Goal: Check status: Check status

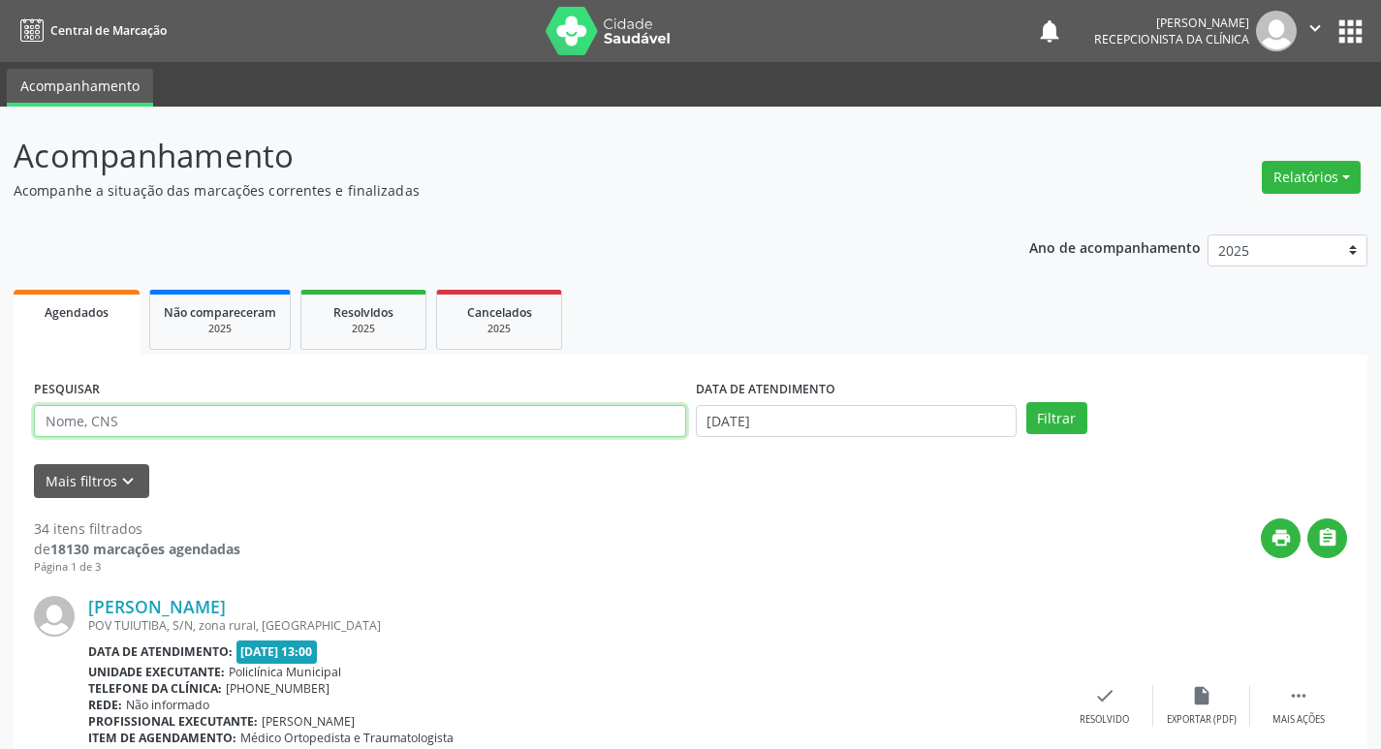
click at [171, 417] on input "text" at bounding box center [360, 421] width 652 height 33
type input "vandira"
click at [1026, 402] on button "Filtrar" at bounding box center [1056, 418] width 61 height 33
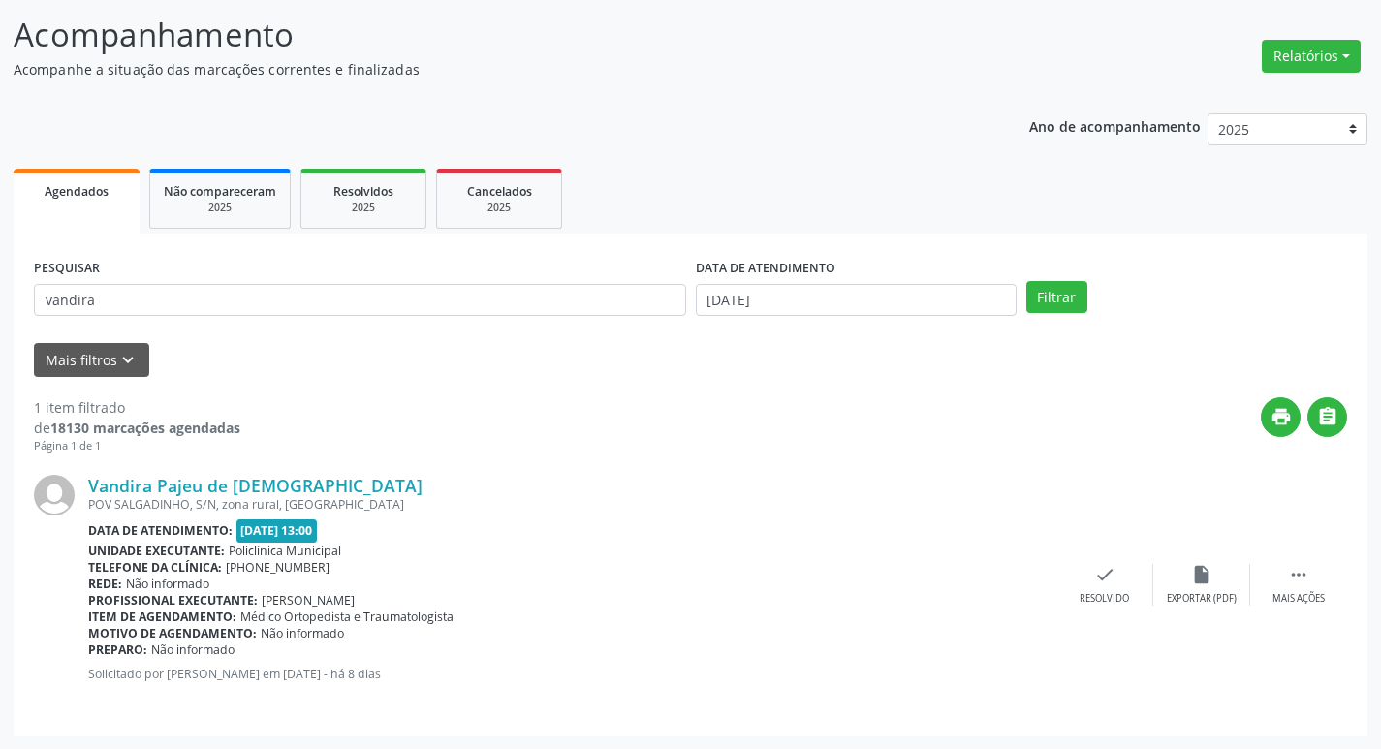
scroll to position [122, 0]
click at [1283, 575] on div " Mais ações" at bounding box center [1298, 584] width 97 height 42
click at [1010, 574] on icon "print" at bounding box center [1007, 573] width 21 height 21
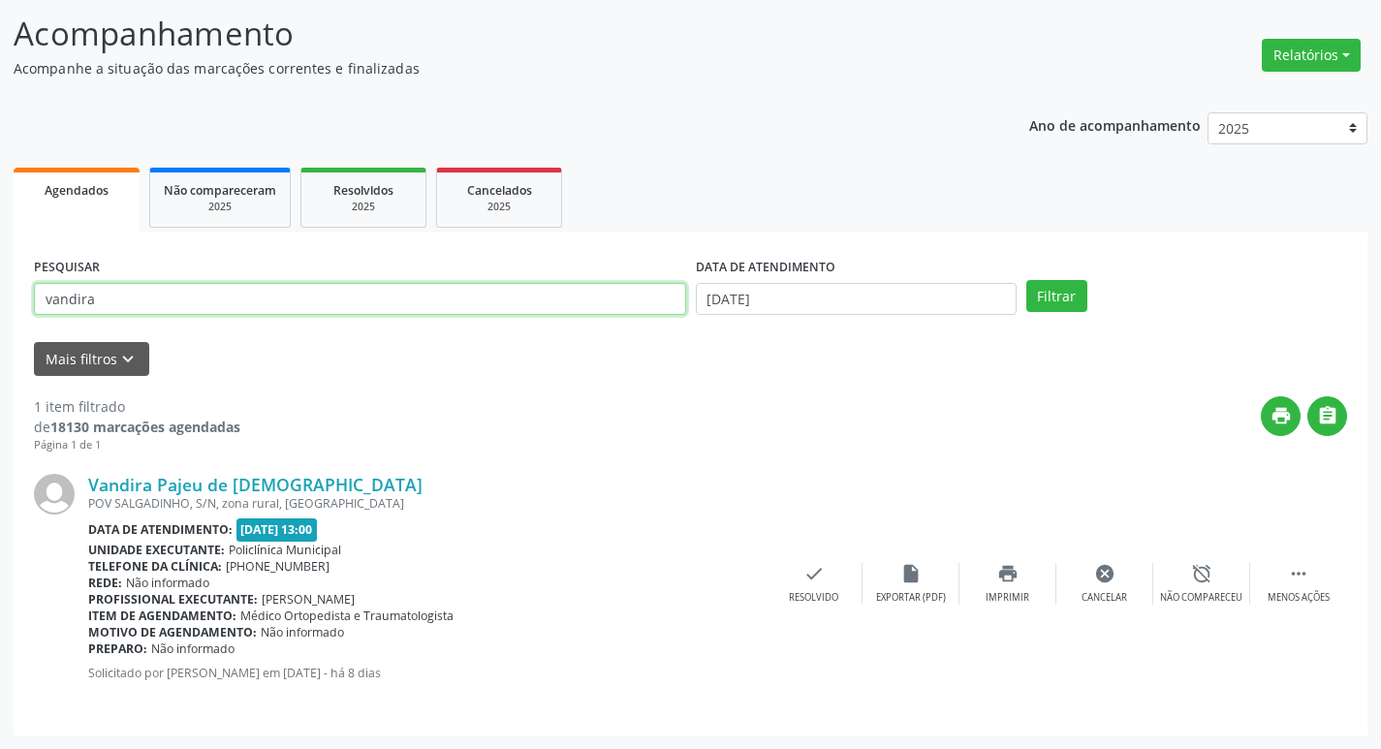
click at [290, 294] on input "vandira" at bounding box center [360, 299] width 652 height 33
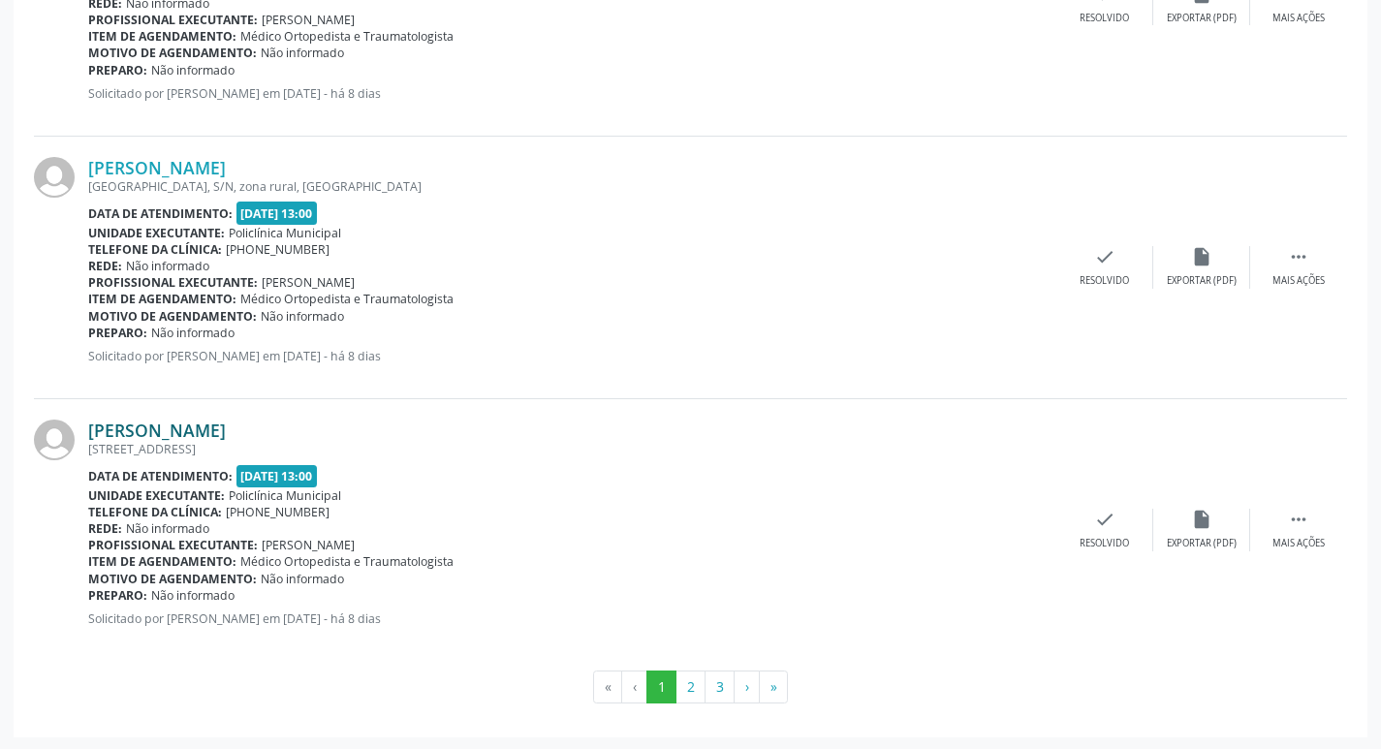
scroll to position [3857, 0]
click at [699, 679] on button "2" at bounding box center [691, 685] width 30 height 33
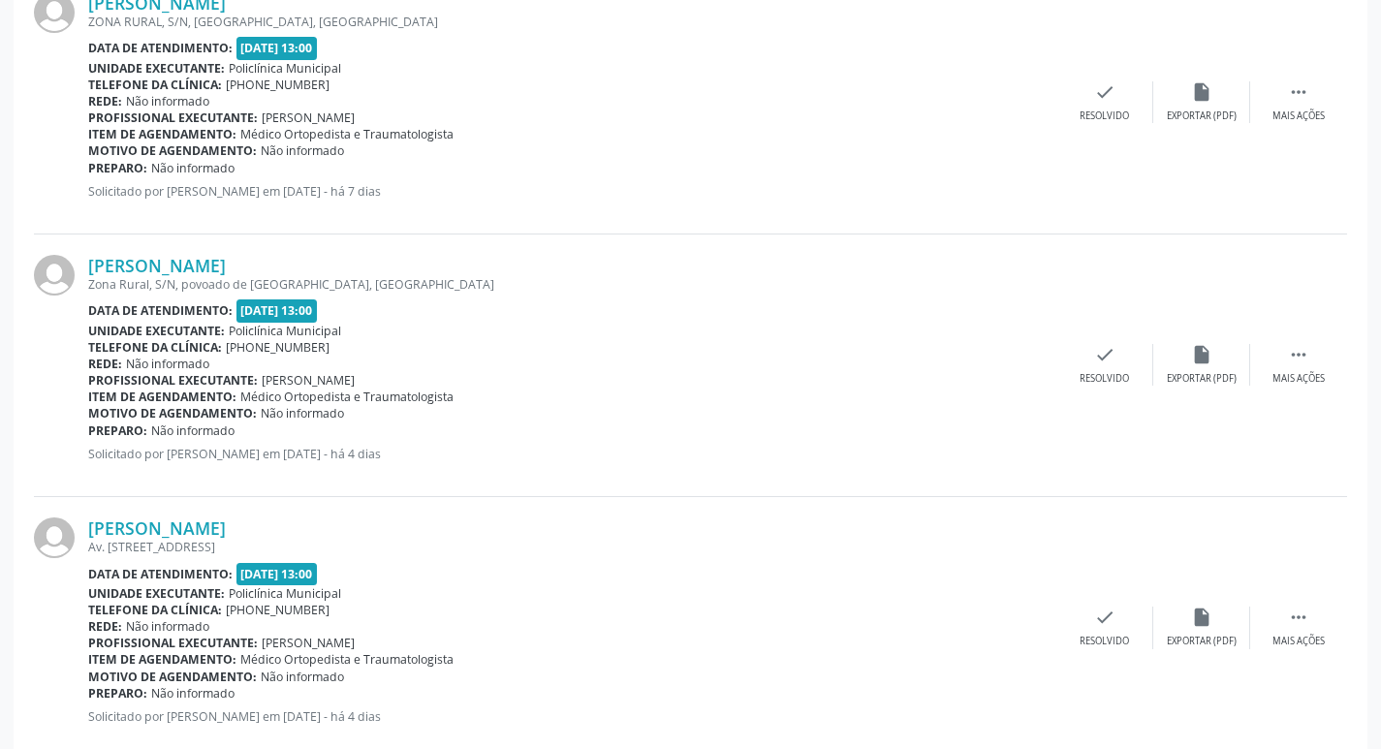
scroll to position [194, 0]
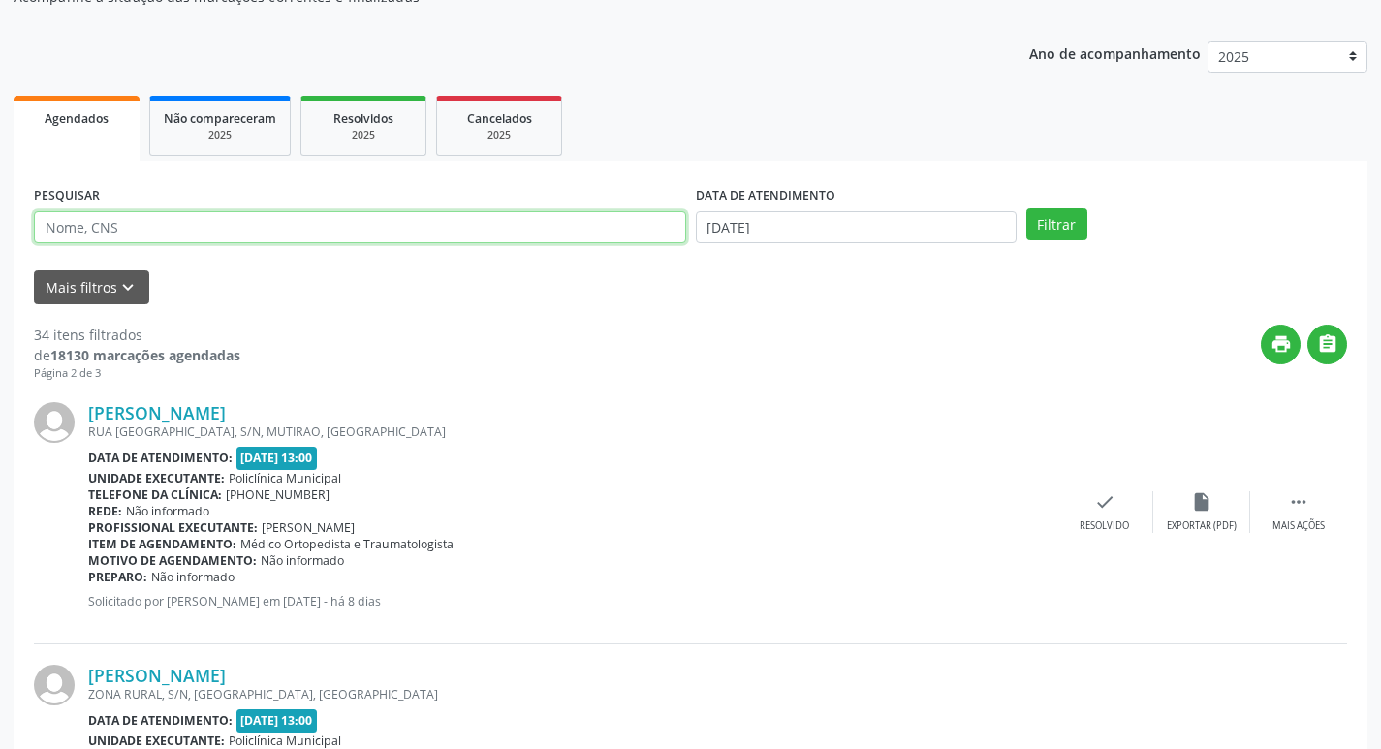
click at [205, 223] on input "text" at bounding box center [360, 227] width 652 height 33
type input "luzia"
click at [1026, 208] on button "Filtrar" at bounding box center [1056, 224] width 61 height 33
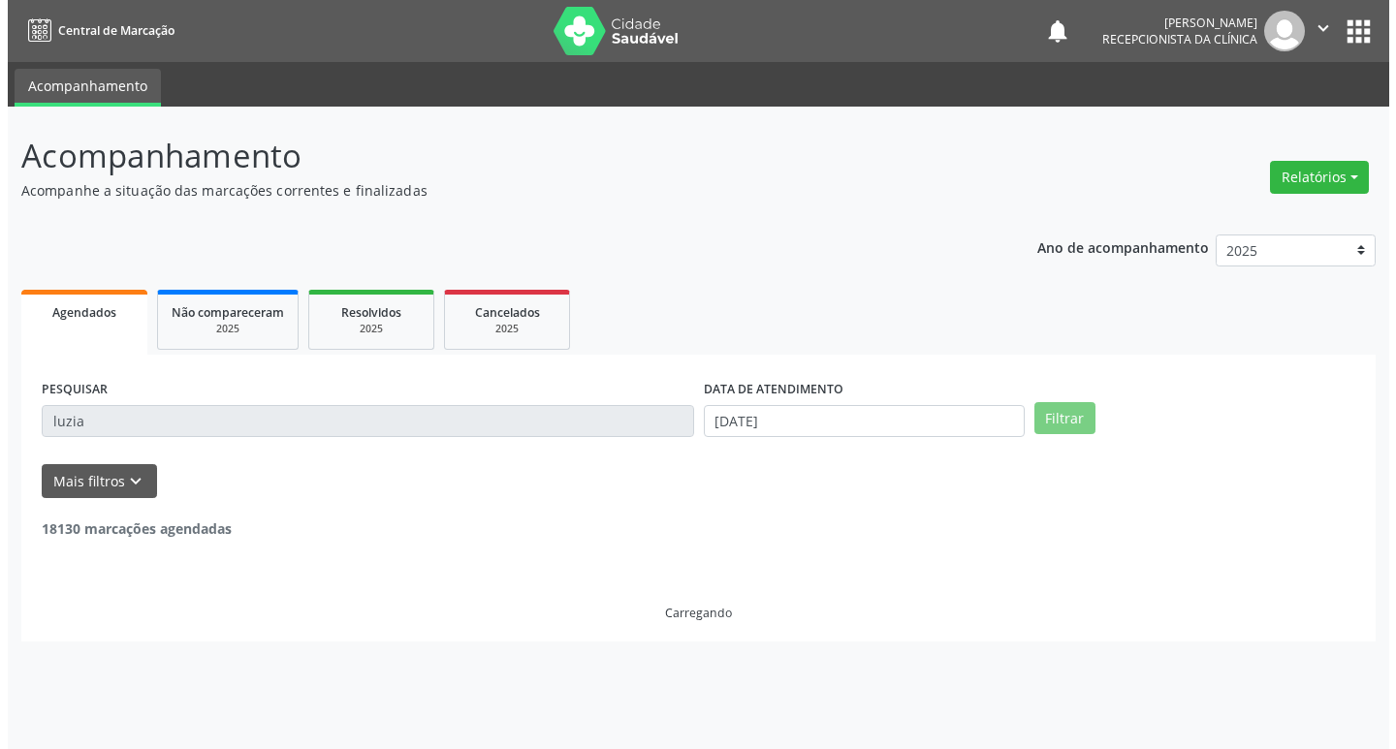
scroll to position [0, 0]
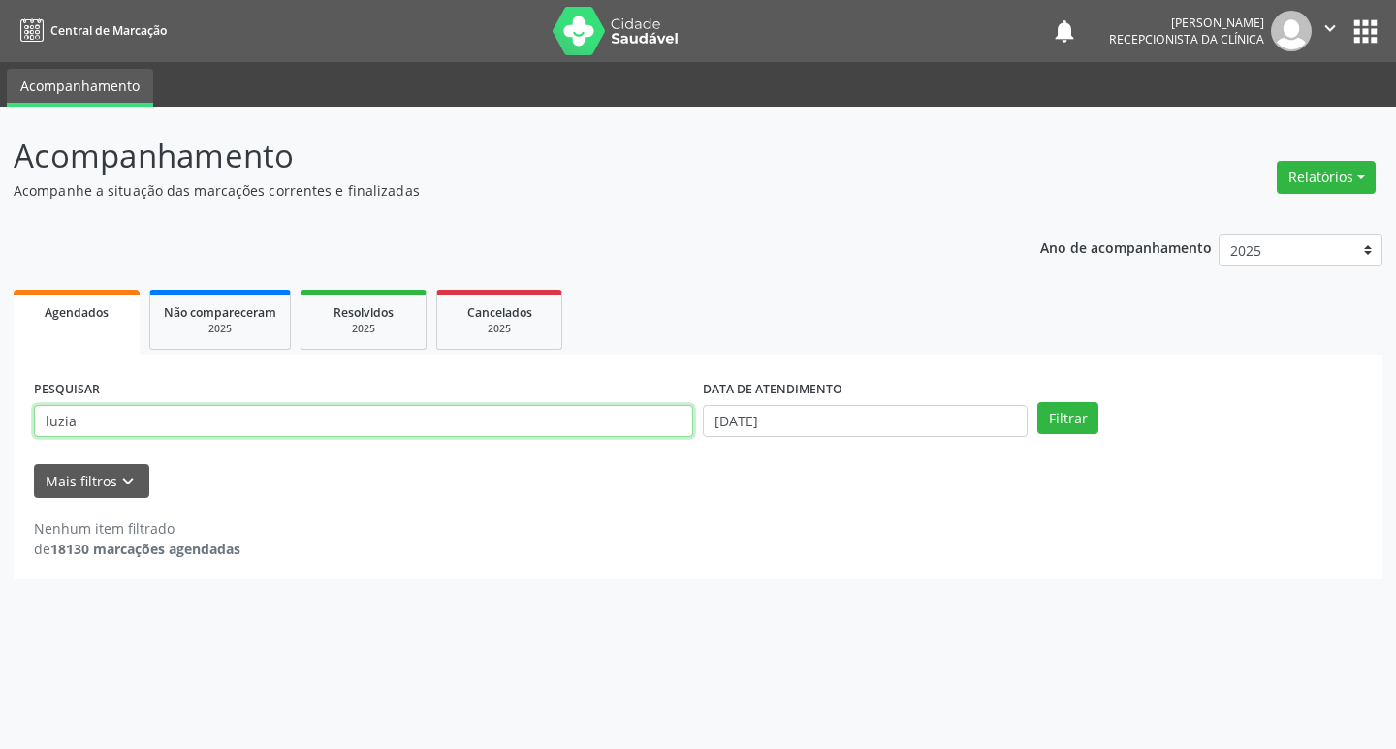
click at [156, 411] on input "luzia" at bounding box center [363, 421] width 659 height 33
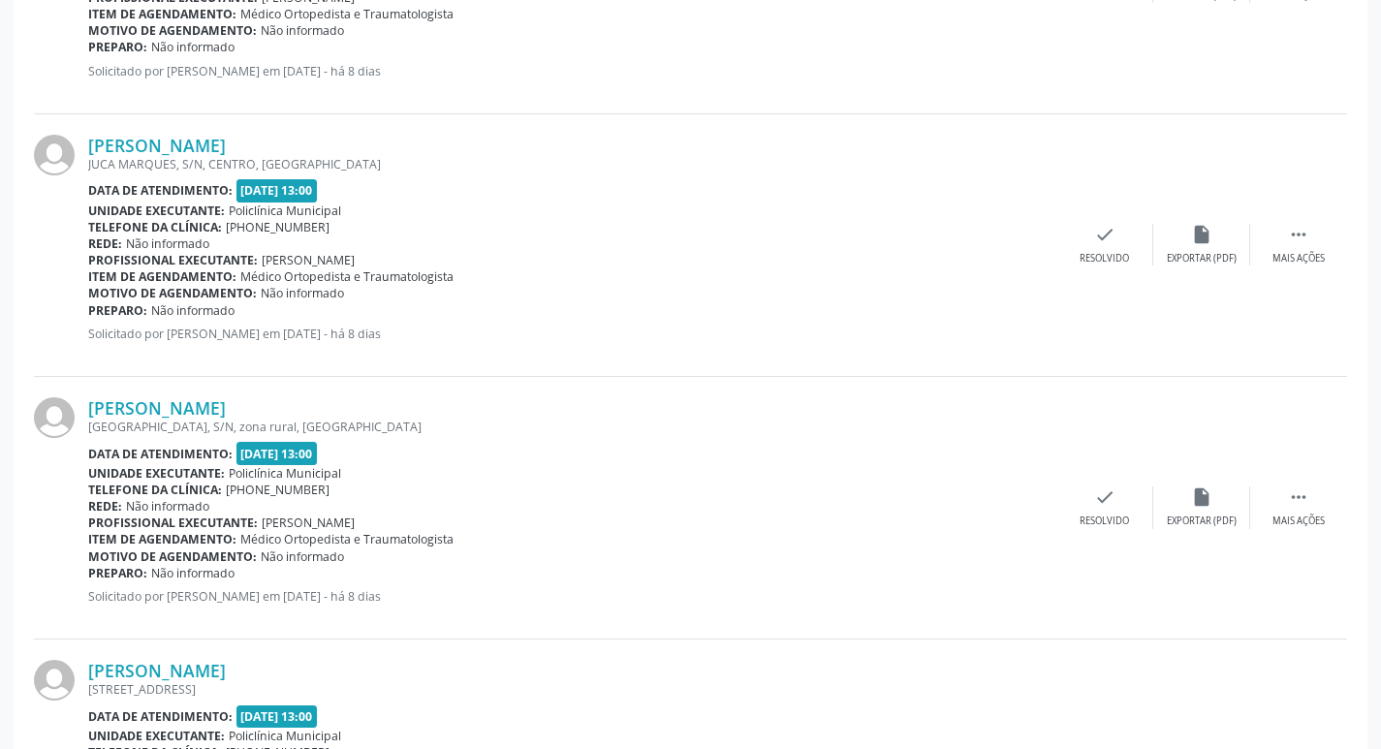
scroll to position [3857, 0]
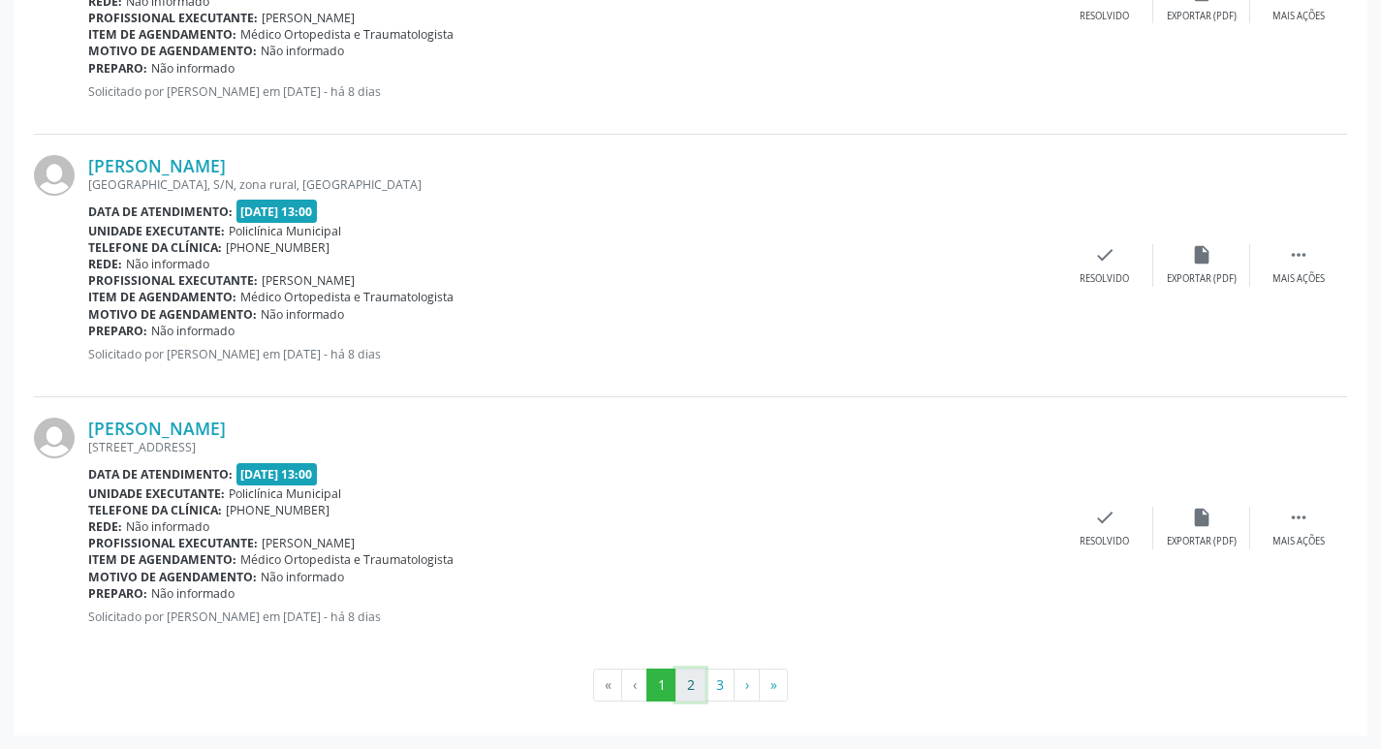
click at [682, 689] on button "2" at bounding box center [691, 685] width 30 height 33
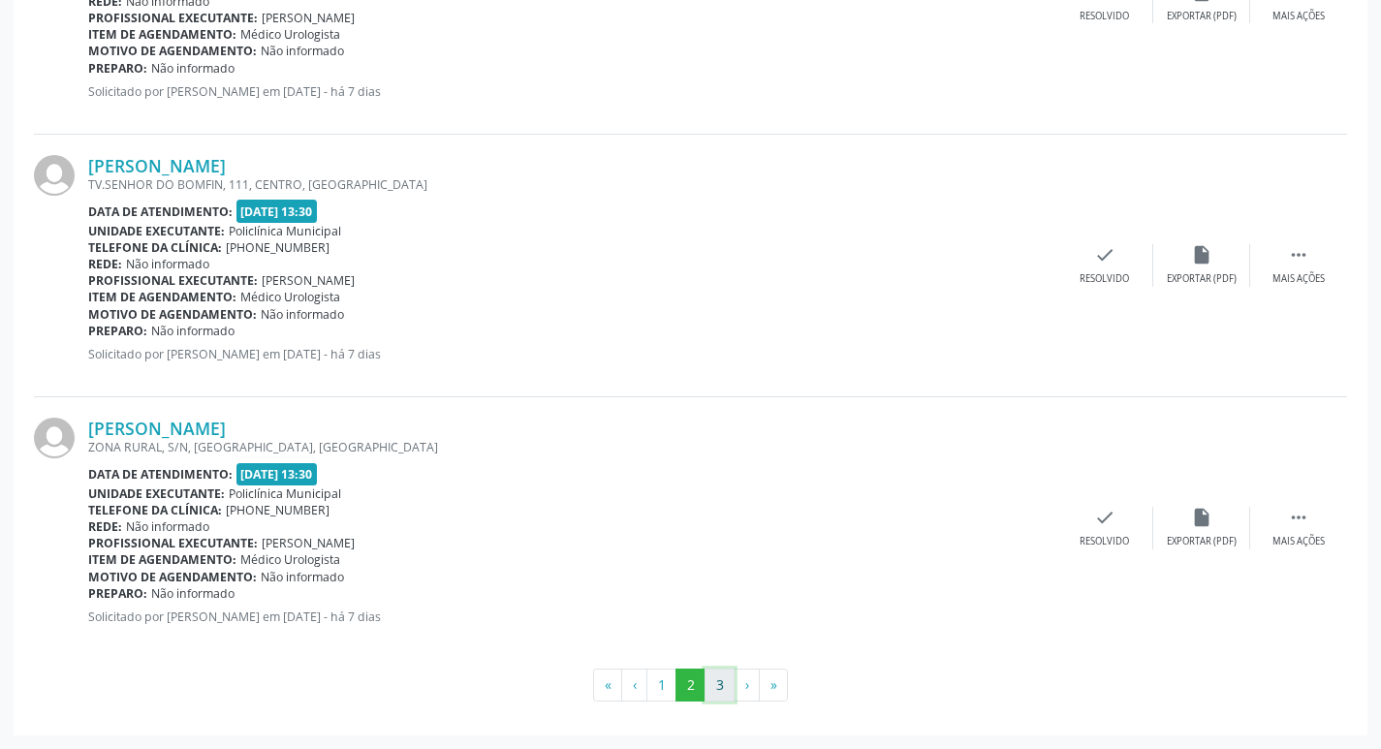
click at [711, 673] on button "3" at bounding box center [720, 685] width 30 height 33
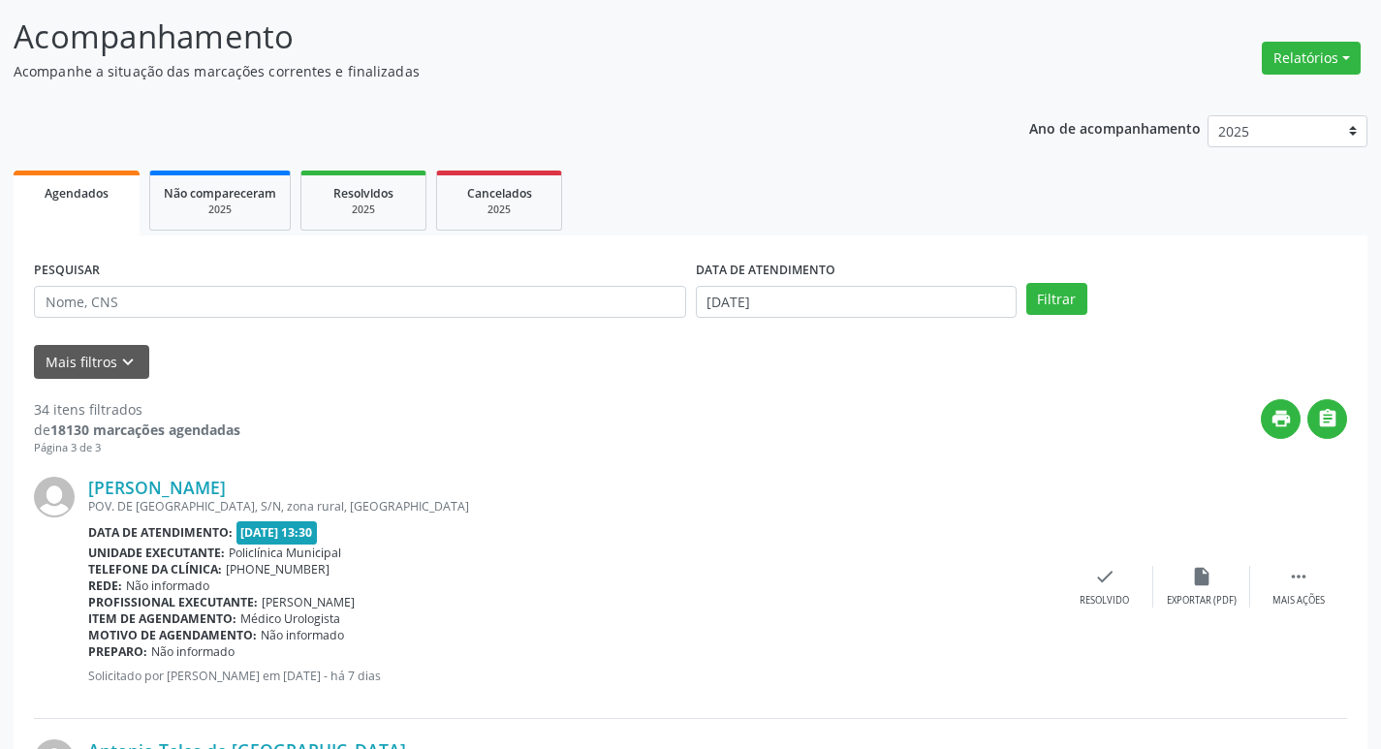
scroll to position [0, 0]
